Goal: Navigation & Orientation: Find specific page/section

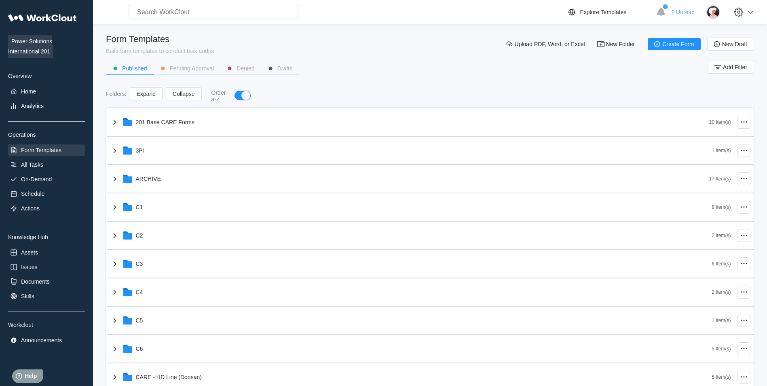
click at [40, 173] on div "Power Solutions International 201 Overview Home Analytics Operations Form Templ…" at bounding box center [46, 178] width 77 height 336
click at [39, 177] on div "On-Demand" at bounding box center [36, 179] width 31 height 6
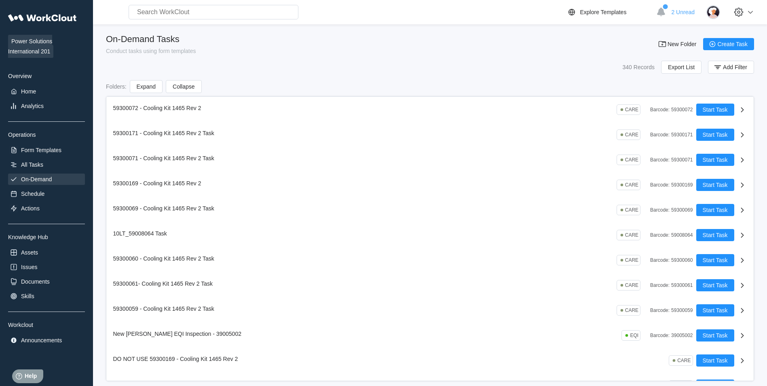
click at [39, 177] on div "On-Demand" at bounding box center [36, 179] width 31 height 6
click at [43, 194] on div "Schedule" at bounding box center [32, 194] width 23 height 6
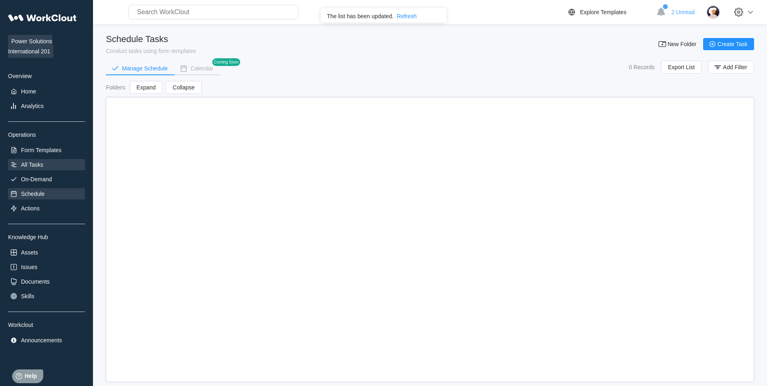
click at [46, 168] on div "All Tasks" at bounding box center [46, 164] width 77 height 11
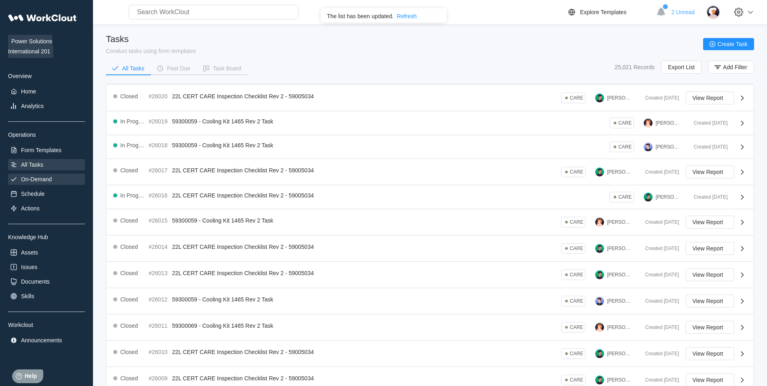
click at [55, 179] on div "On-Demand" at bounding box center [46, 179] width 77 height 11
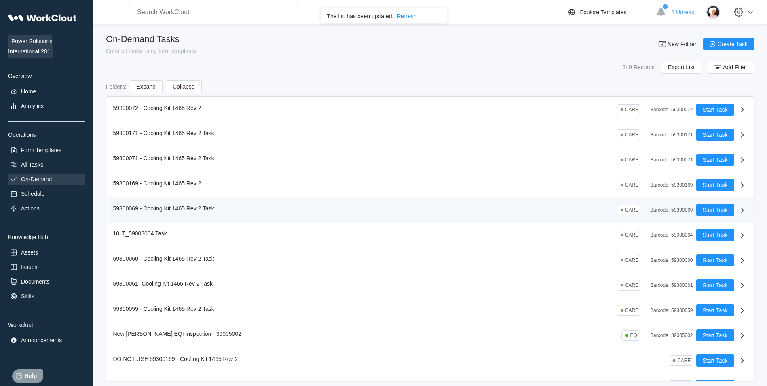
click at [214, 212] on div "59300069 - Cooling Kit 1465 Rev 2 Task" at bounding box center [165, 208] width 104 height 9
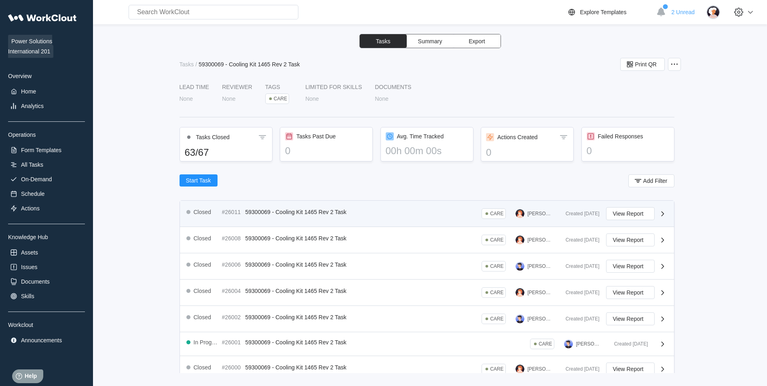
click at [296, 221] on div "Closed #26011 59300069 - Cooling Kit 1465 Rev 2 Task CARE [PERSON_NAME] Created…" at bounding box center [427, 214] width 494 height 26
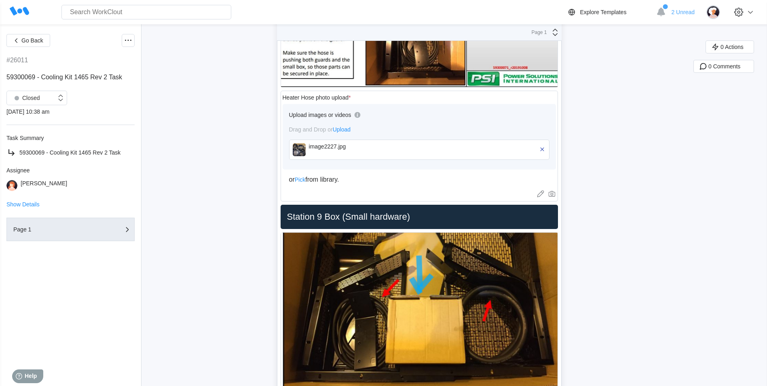
scroll to position [5638, 0]
